Goal: Find specific page/section: Find specific page/section

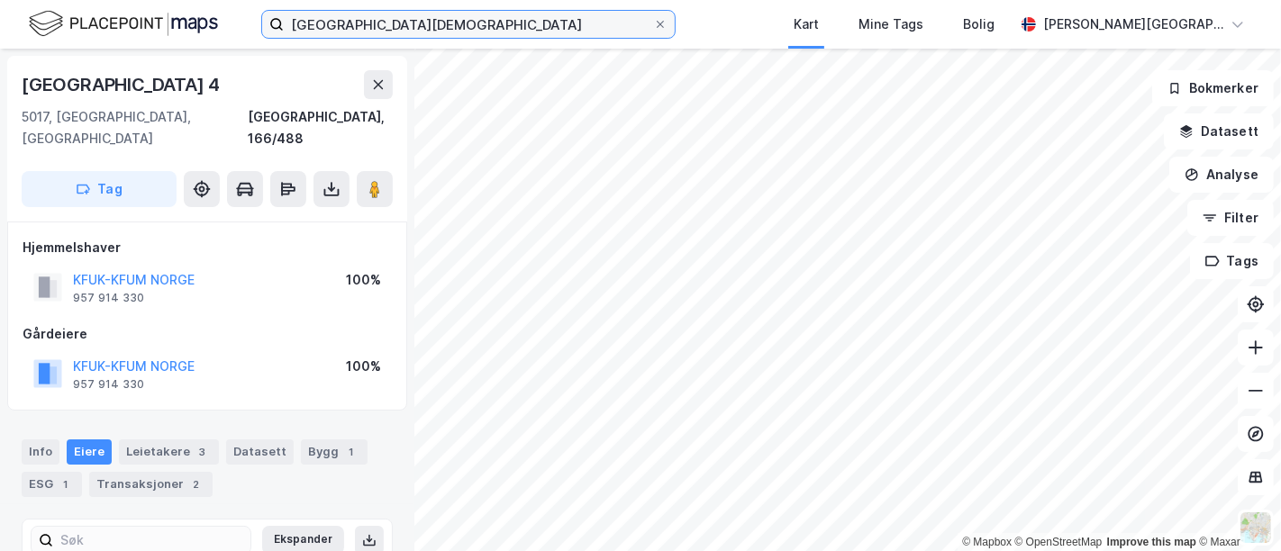
click at [334, 24] on input "[GEOGRAPHIC_DATA][DEMOGRAPHIC_DATA]" at bounding box center [468, 24] width 369 height 27
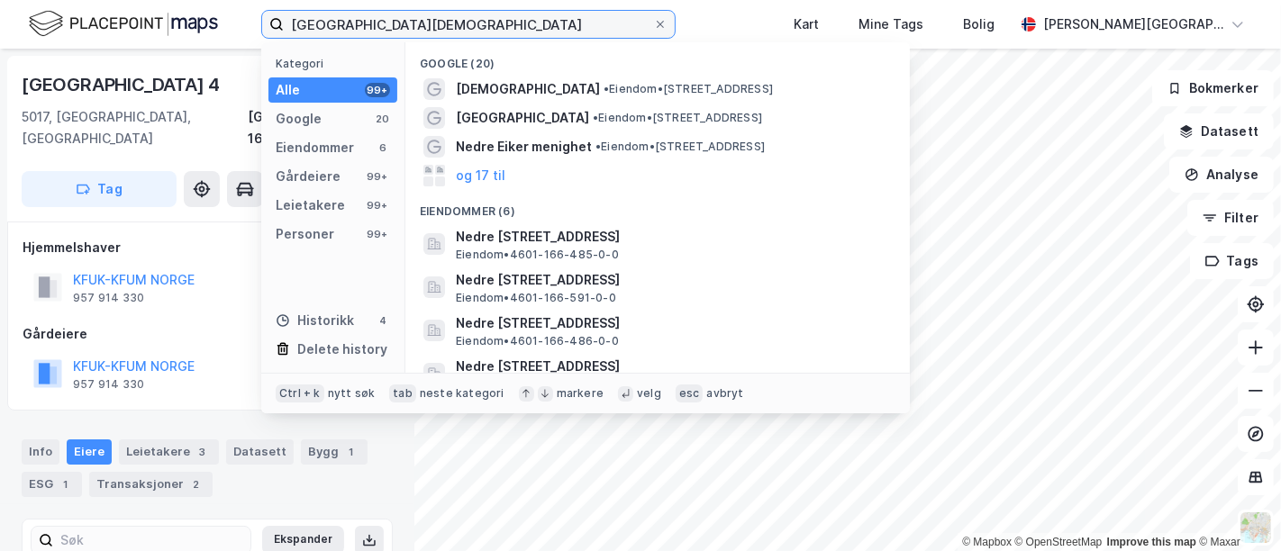
click at [334, 24] on input "[GEOGRAPHIC_DATA][DEMOGRAPHIC_DATA]" at bounding box center [468, 24] width 369 height 27
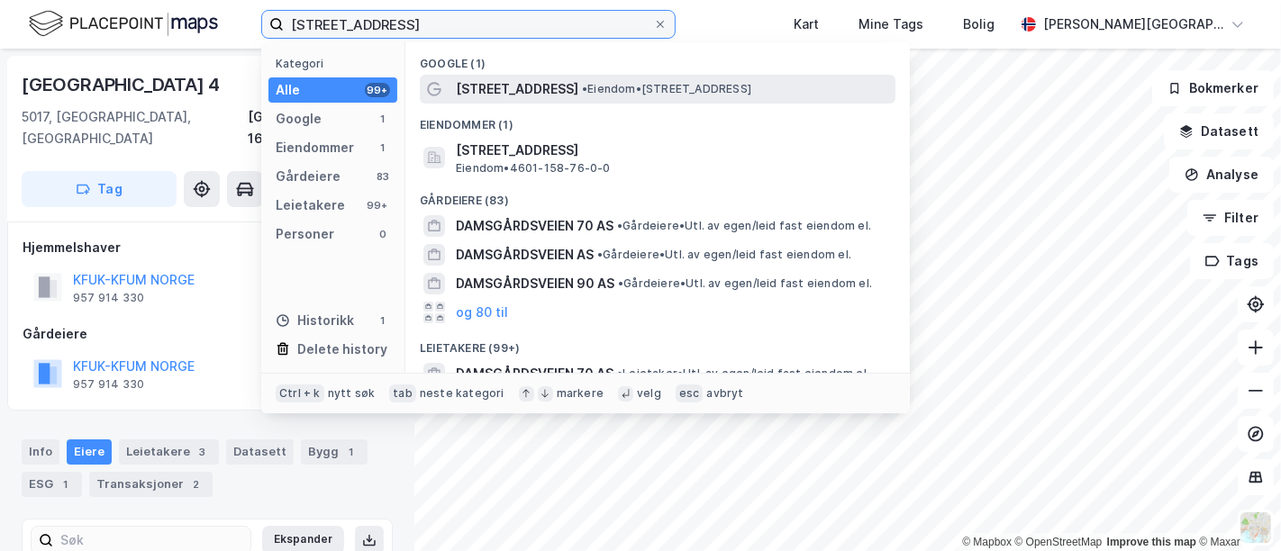
type input "[STREET_ADDRESS]"
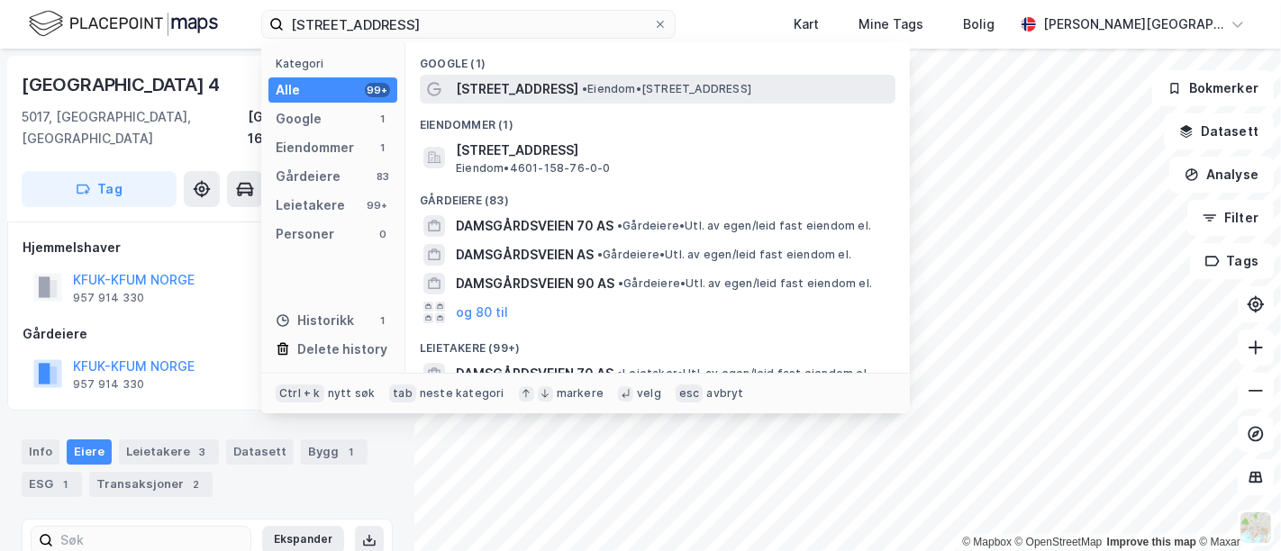
click at [538, 90] on span "[STREET_ADDRESS]" at bounding box center [517, 89] width 122 height 22
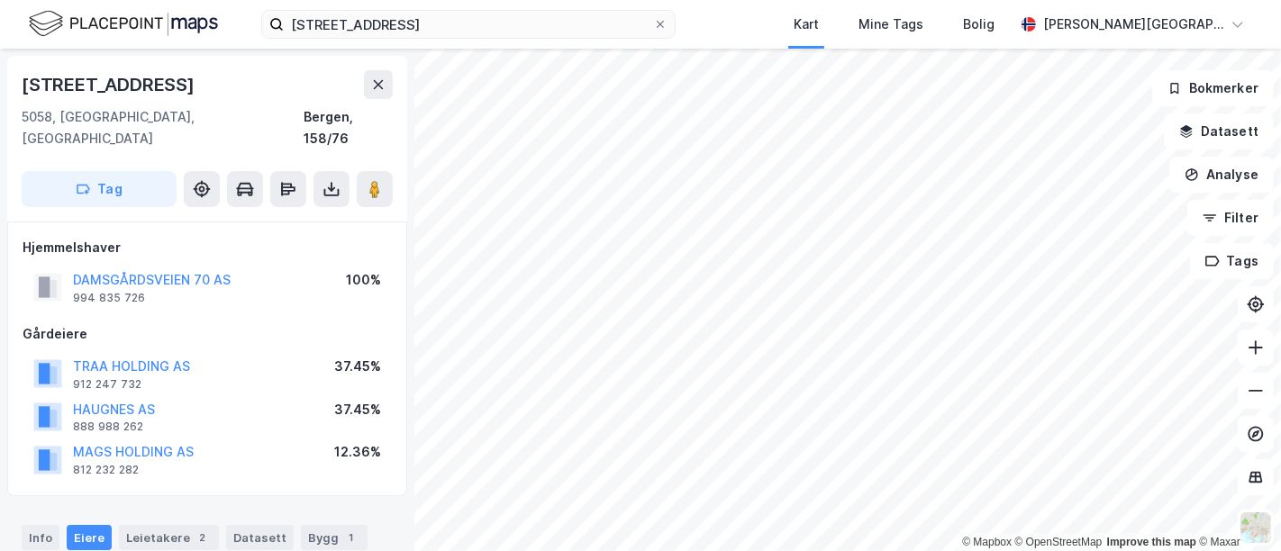
scroll to position [16, 0]
